Goal: Task Accomplishment & Management: Complete application form

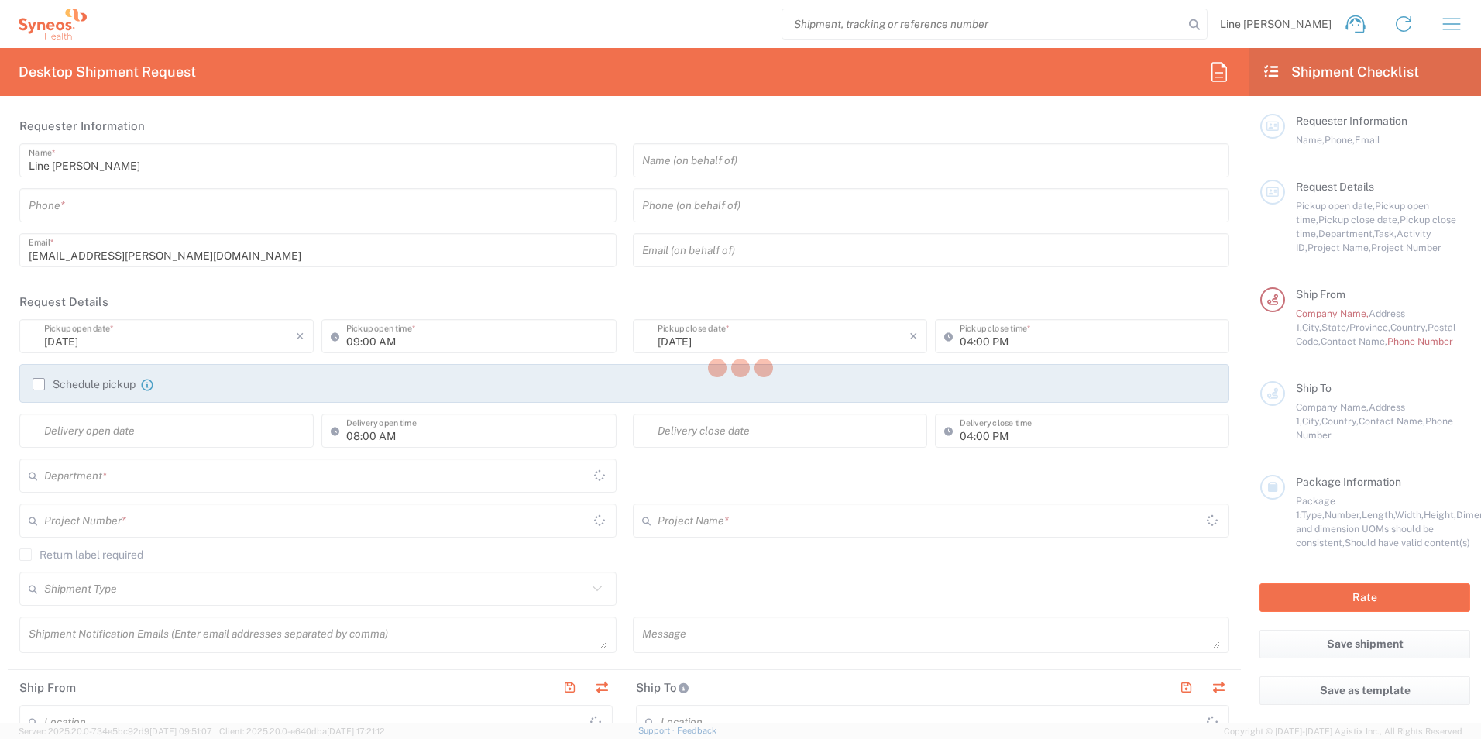
type input "[GEOGRAPHIC_DATA]"
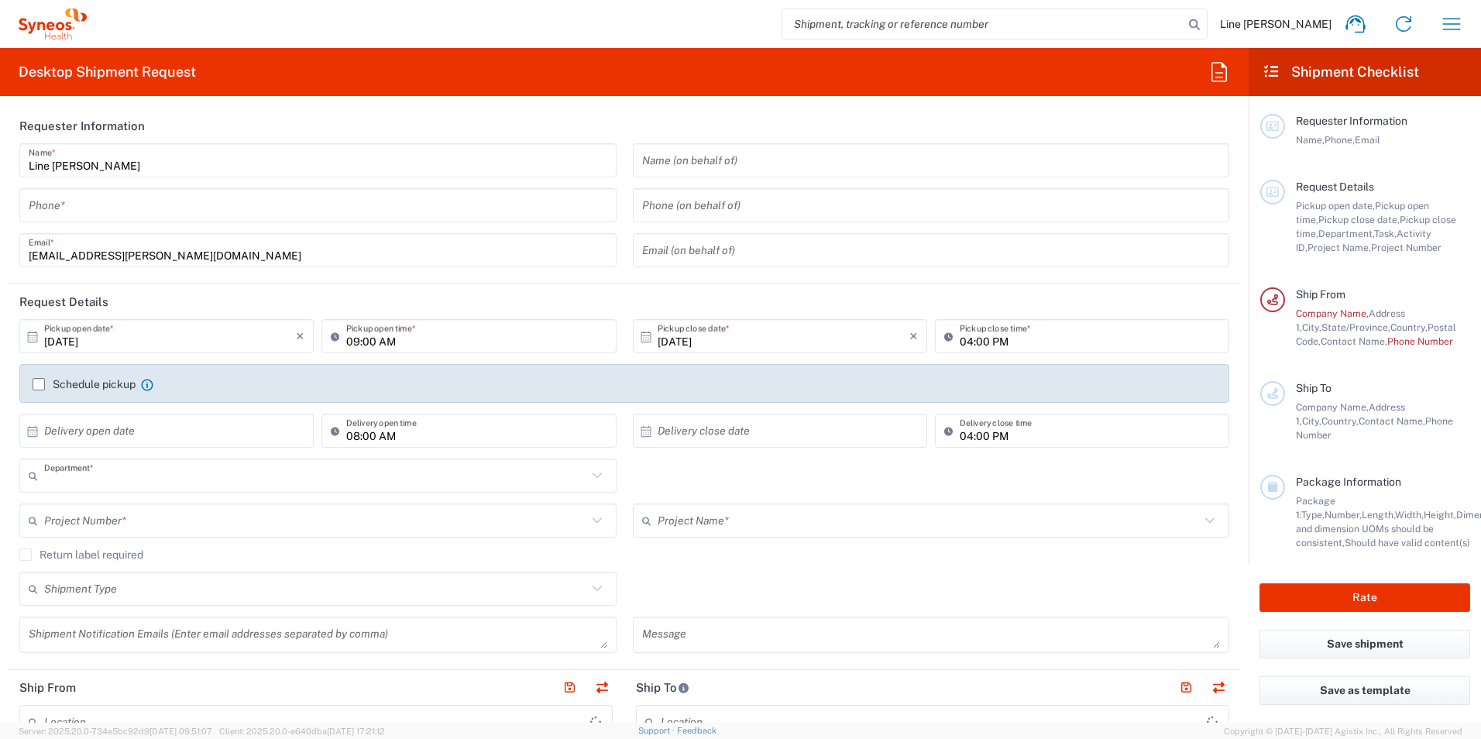
type input "3212"
type input "Syneos Health Canada LP- [GEOGRAPHIC_DATA]"
